Goal: Task Accomplishment & Management: Manage account settings

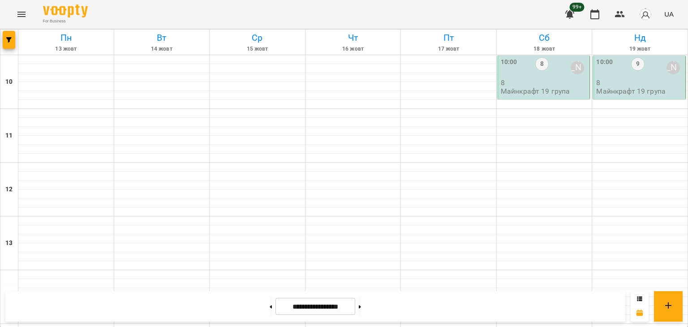
scroll to position [467, 0]
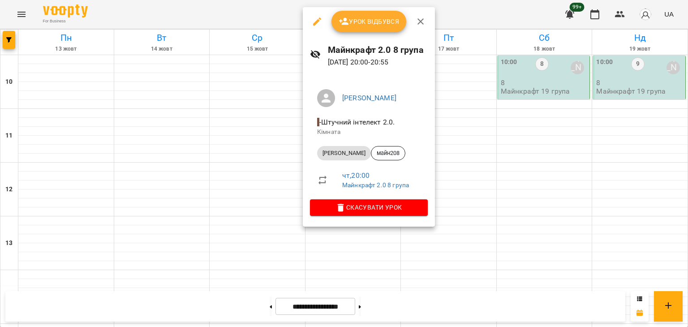
click at [177, 136] on div at bounding box center [344, 163] width 688 height 327
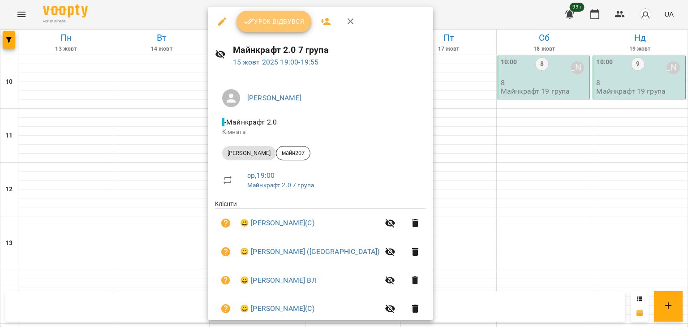
click at [258, 31] on button "Урок відбувся" at bounding box center [273, 21] width 75 height 21
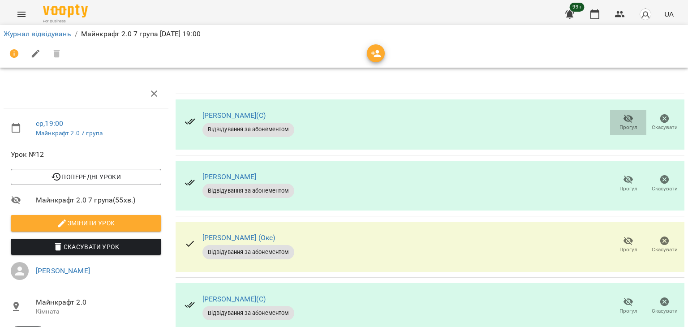
click at [624, 124] on span "Прогул" at bounding box center [628, 128] width 18 height 8
click at [623, 121] on icon "button" at bounding box center [628, 118] width 11 height 11
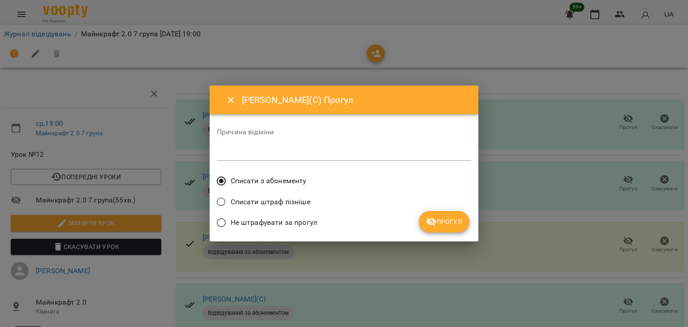
click at [269, 226] on span "Не штрафувати за прогул" at bounding box center [274, 222] width 86 height 11
click at [427, 221] on icon "submit" at bounding box center [431, 222] width 10 height 9
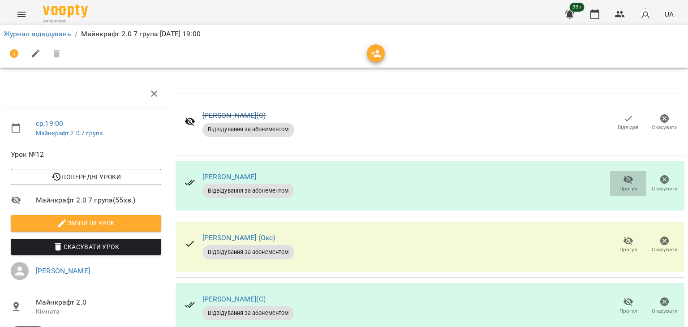
click at [624, 181] on icon "button" at bounding box center [628, 179] width 11 height 11
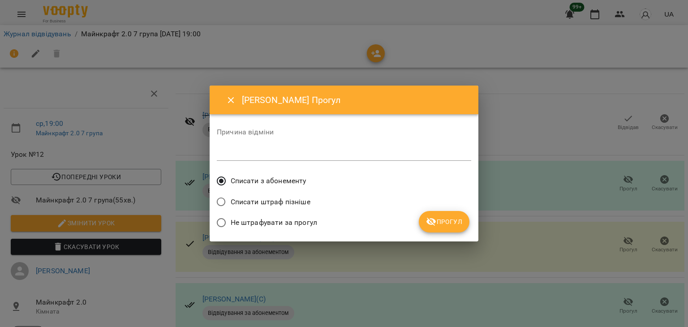
click at [304, 219] on span "Не штрафувати за прогул" at bounding box center [274, 222] width 86 height 11
click at [449, 220] on span "Прогул" at bounding box center [444, 221] width 36 height 11
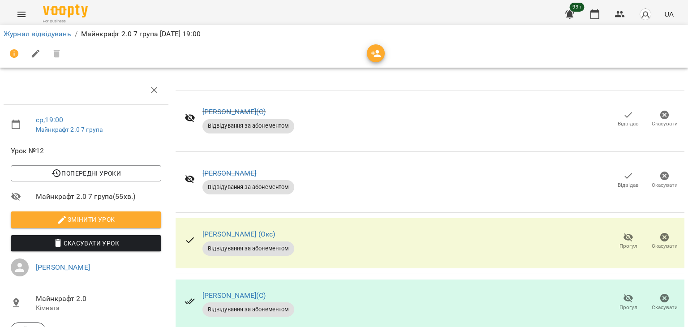
scroll to position [90, 0]
click at [627, 290] on button "Прогул" at bounding box center [628, 302] width 36 height 25
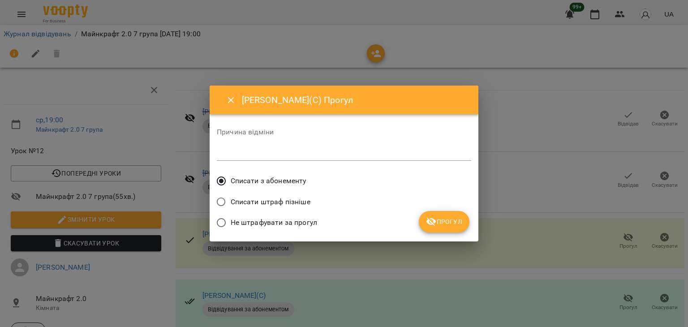
click at [293, 225] on span "Не штрафувати за прогул" at bounding box center [274, 222] width 86 height 11
click at [453, 223] on span "Прогул" at bounding box center [444, 221] width 36 height 11
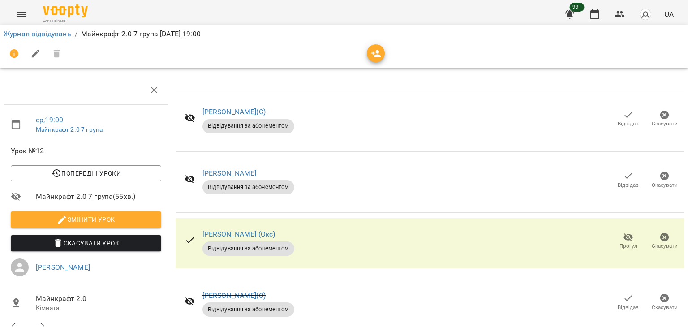
scroll to position [147, 0]
click at [62, 33] on link "Журнал відвідувань" at bounding box center [38, 34] width 68 height 9
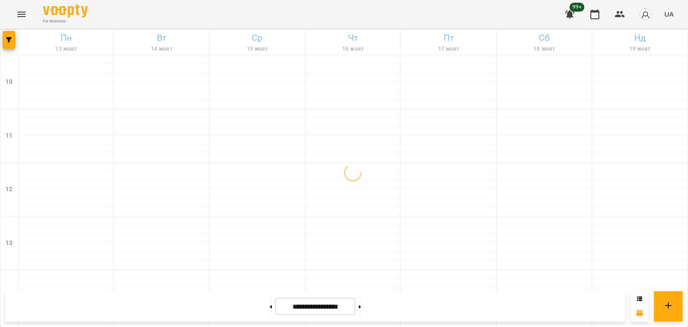
scroll to position [467, 0]
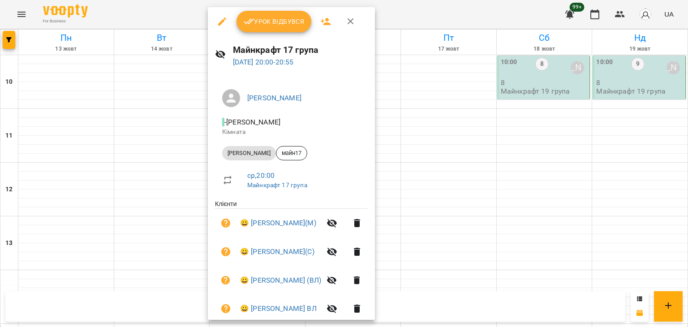
click at [277, 27] on button "Урок відбувся" at bounding box center [273, 21] width 75 height 21
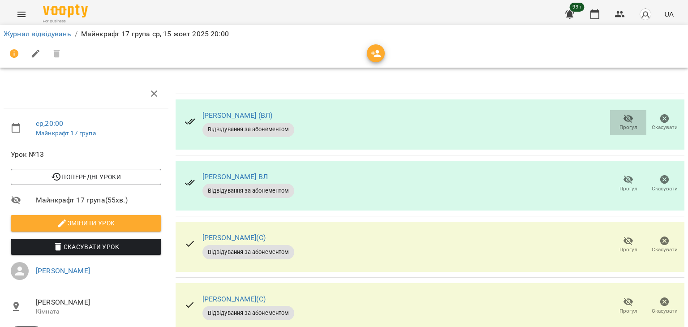
click at [628, 124] on span "Прогул" at bounding box center [628, 128] width 18 height 8
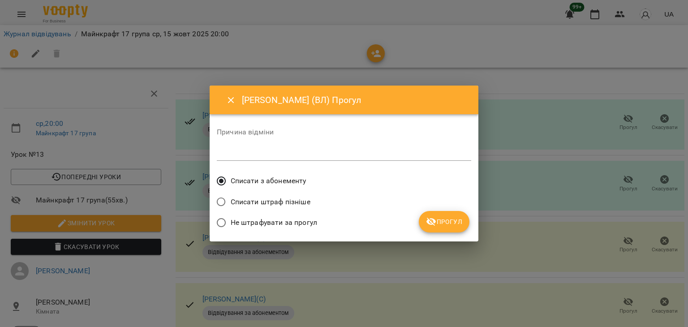
click at [287, 223] on span "Не штрафувати за прогул" at bounding box center [274, 222] width 86 height 11
click at [428, 221] on icon "submit" at bounding box center [431, 222] width 10 height 9
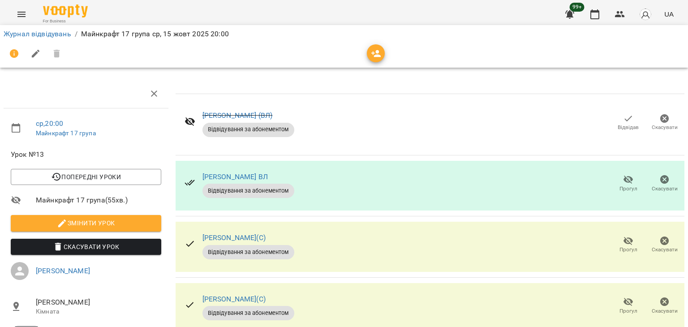
click at [623, 123] on icon "button" at bounding box center [628, 118] width 11 height 11
